Goal: Task Accomplishment & Management: Manage account settings

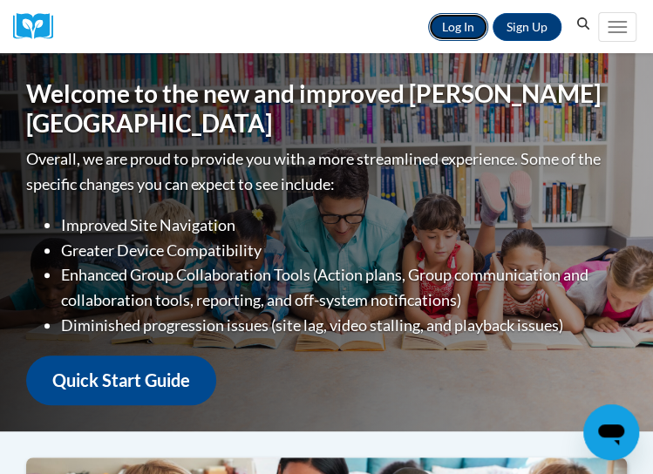
click at [457, 27] on link "Log In" at bounding box center [458, 27] width 60 height 28
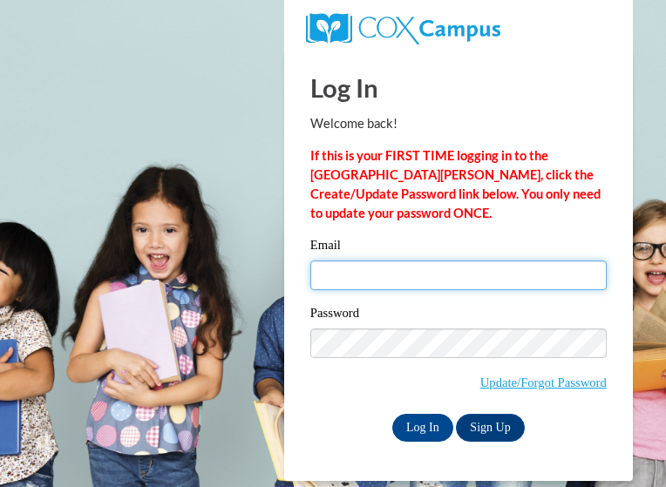
click at [473, 273] on input "Email" at bounding box center [458, 276] width 296 height 30
type input "Warren.Dassiah.R@muscogee.k12.ga.us"
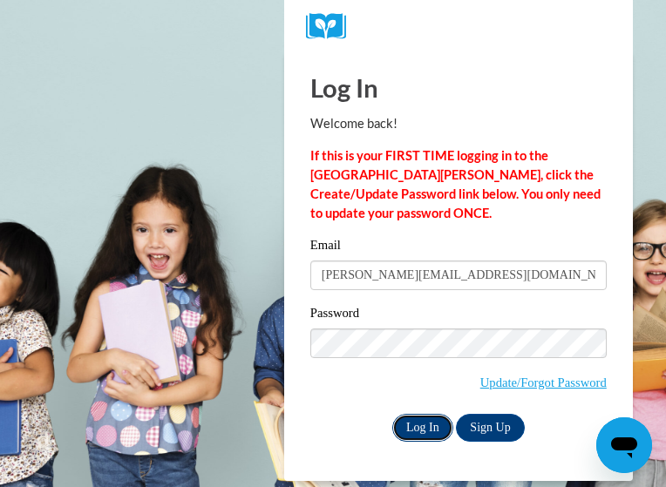
click at [425, 416] on input "Log In" at bounding box center [422, 428] width 61 height 28
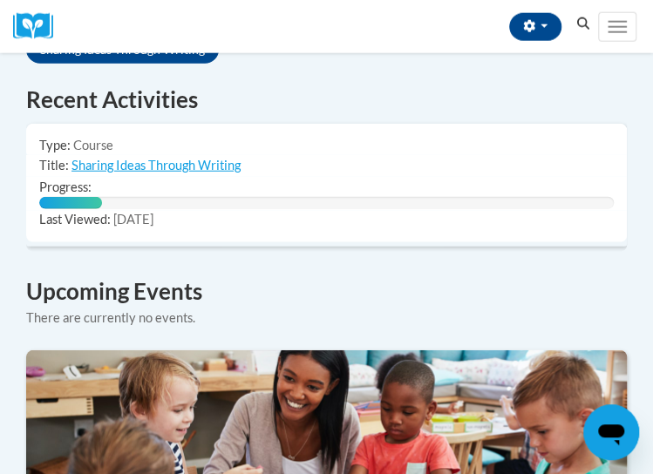
scroll to position [1291, 0]
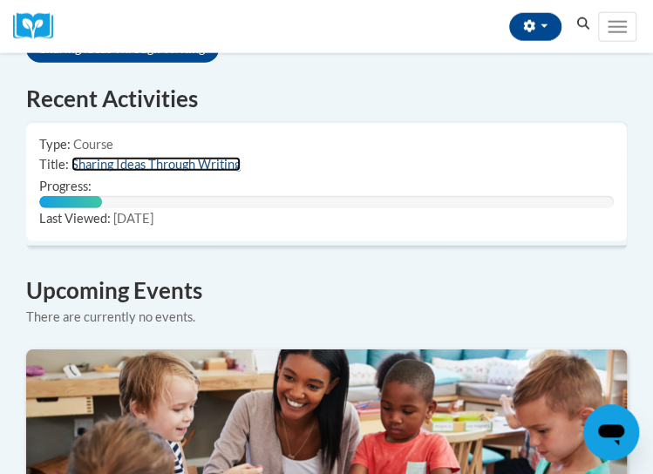
click at [201, 157] on link "Sharing Ideas Through Writing" at bounding box center [155, 164] width 169 height 15
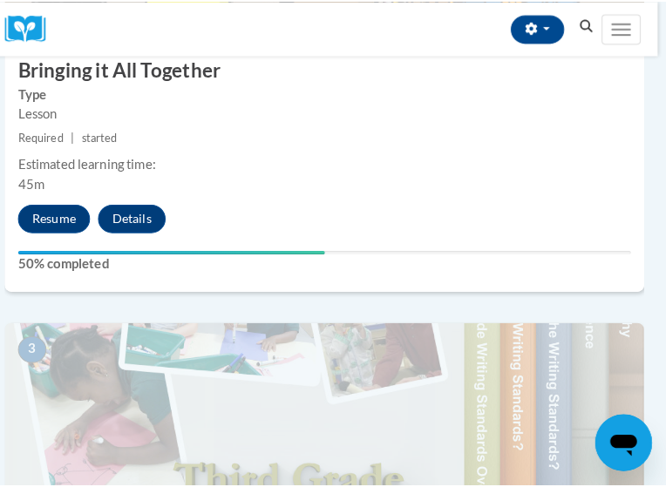
scroll to position [1001, 9]
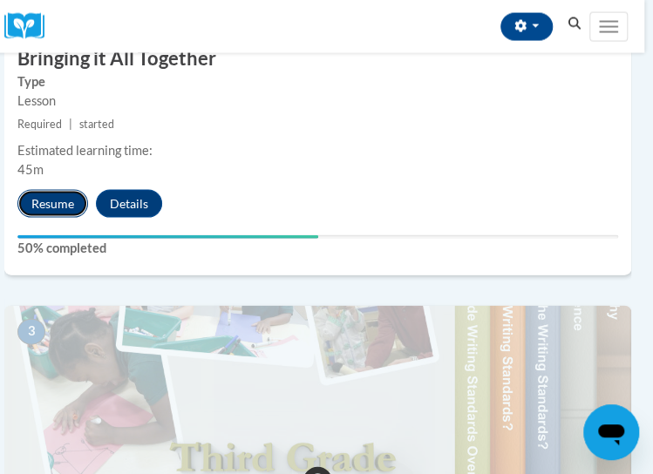
click at [23, 194] on button "Resume" at bounding box center [52, 204] width 71 height 28
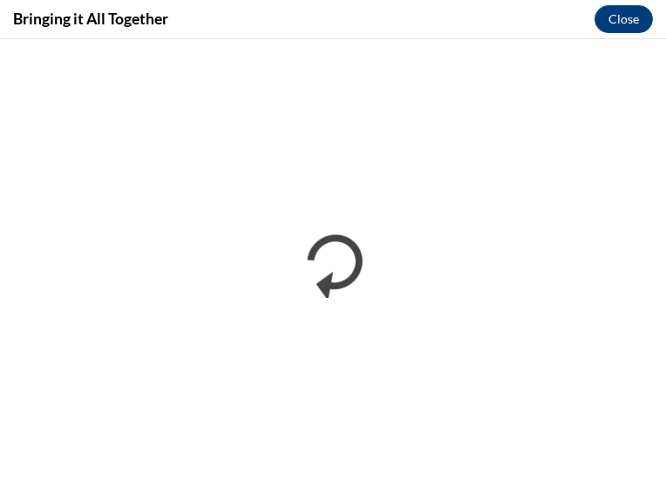
scroll to position [0, 0]
